Goal: Task Accomplishment & Management: Use online tool/utility

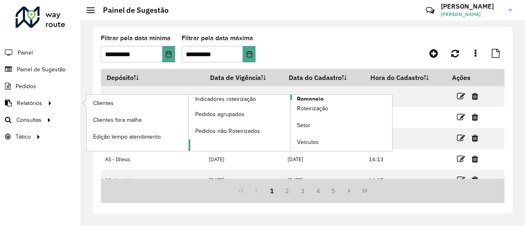
click at [307, 97] on span "Romaneio" at bounding box center [310, 99] width 27 height 9
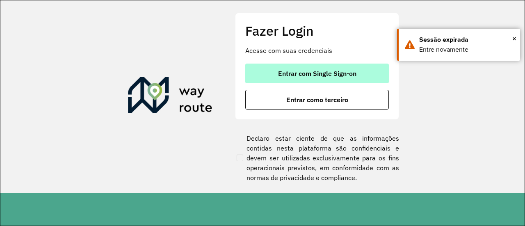
click at [309, 73] on span "Entrar com Single Sign-on" at bounding box center [317, 73] width 78 height 7
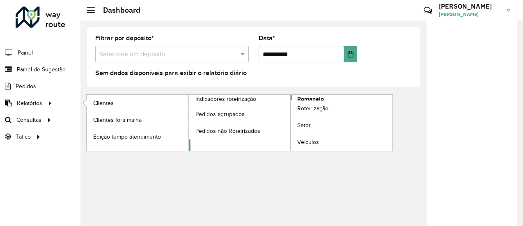
click at [310, 99] on span "Romaneio" at bounding box center [310, 99] width 27 height 9
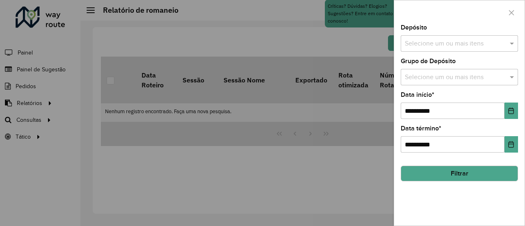
click at [472, 44] on input "text" at bounding box center [455, 44] width 105 height 10
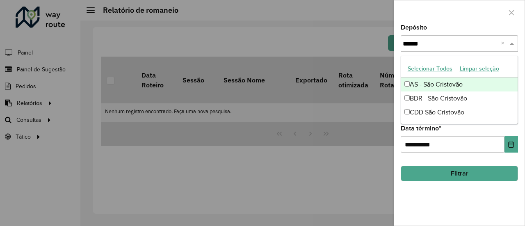
type input "*******"
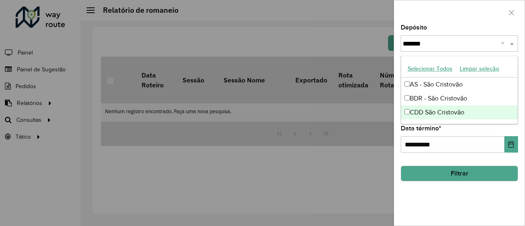
click at [444, 112] on div "CDD São Cristovão" at bounding box center [459, 112] width 117 height 14
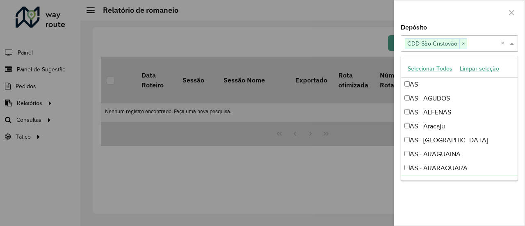
click at [367, 192] on div at bounding box center [262, 113] width 525 height 226
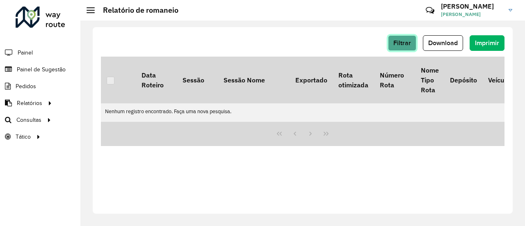
click at [401, 40] on span "Filtrar" at bounding box center [403, 42] width 18 height 7
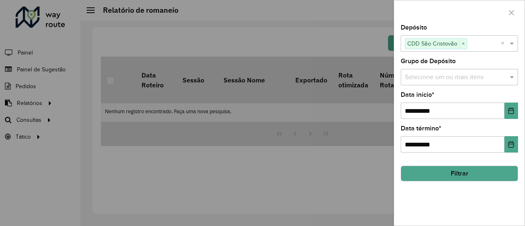
click at [443, 172] on button "Filtrar" at bounding box center [459, 174] width 117 height 16
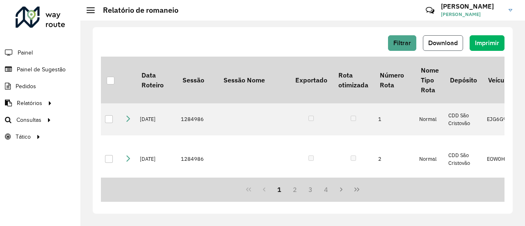
click at [446, 37] on button "Download" at bounding box center [443, 43] width 40 height 16
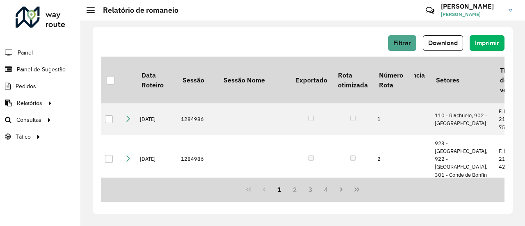
scroll to position [0, 859]
